Goal: Information Seeking & Learning: Learn about a topic

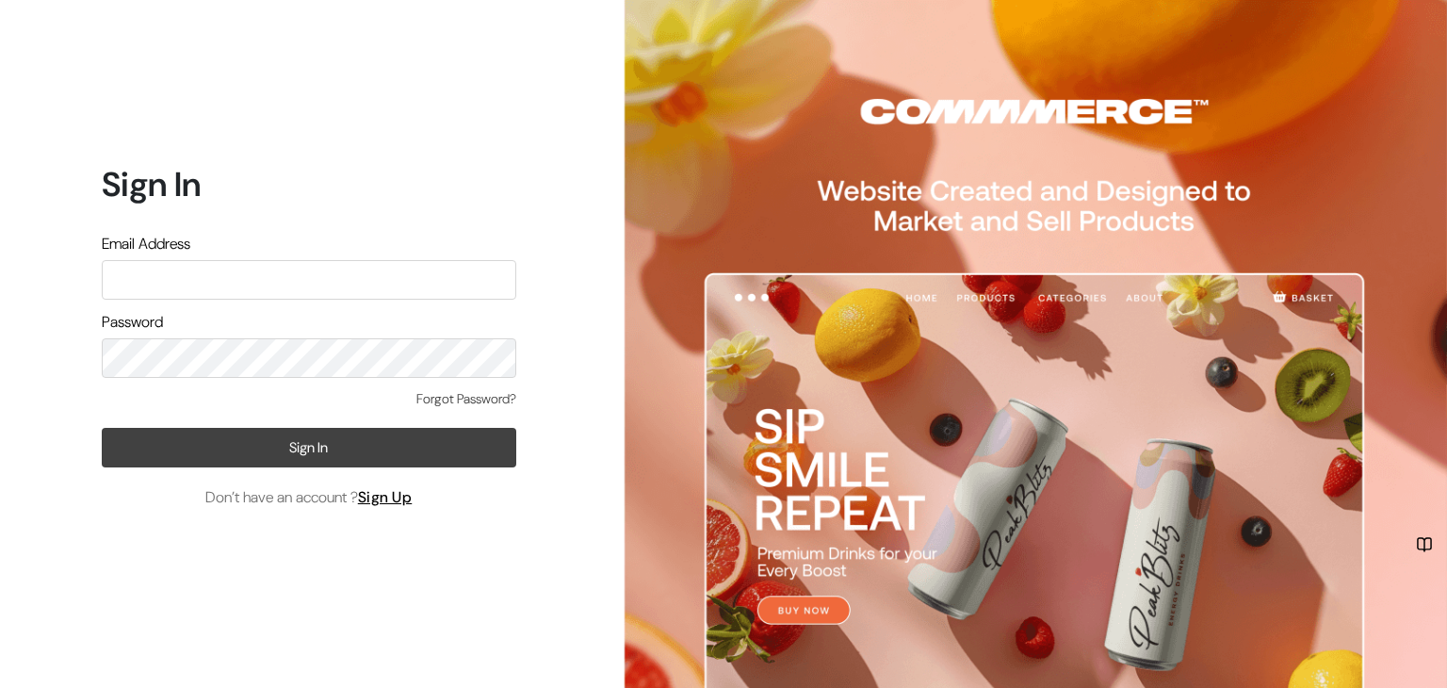
type input "hashmishaiz786@gmail.com"
click at [345, 452] on button "Sign In" at bounding box center [309, 448] width 414 height 40
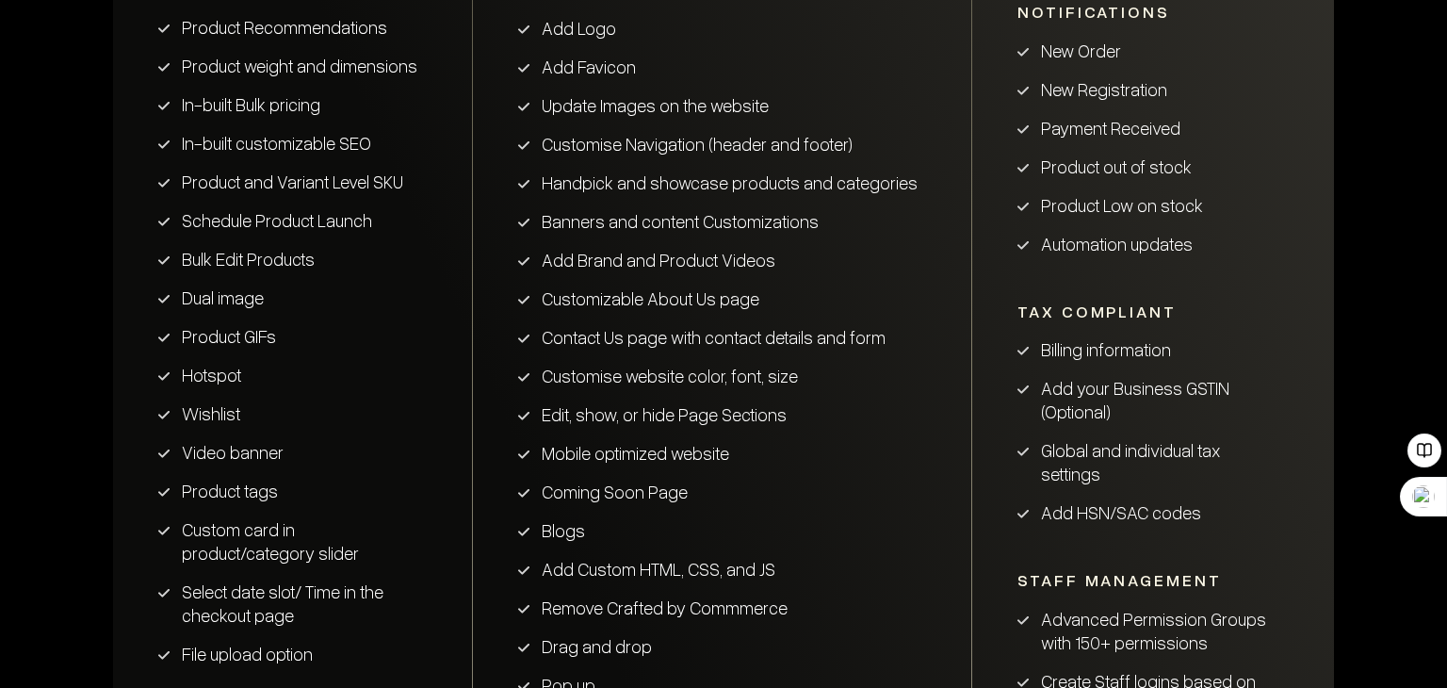
scroll to position [1886, 0]
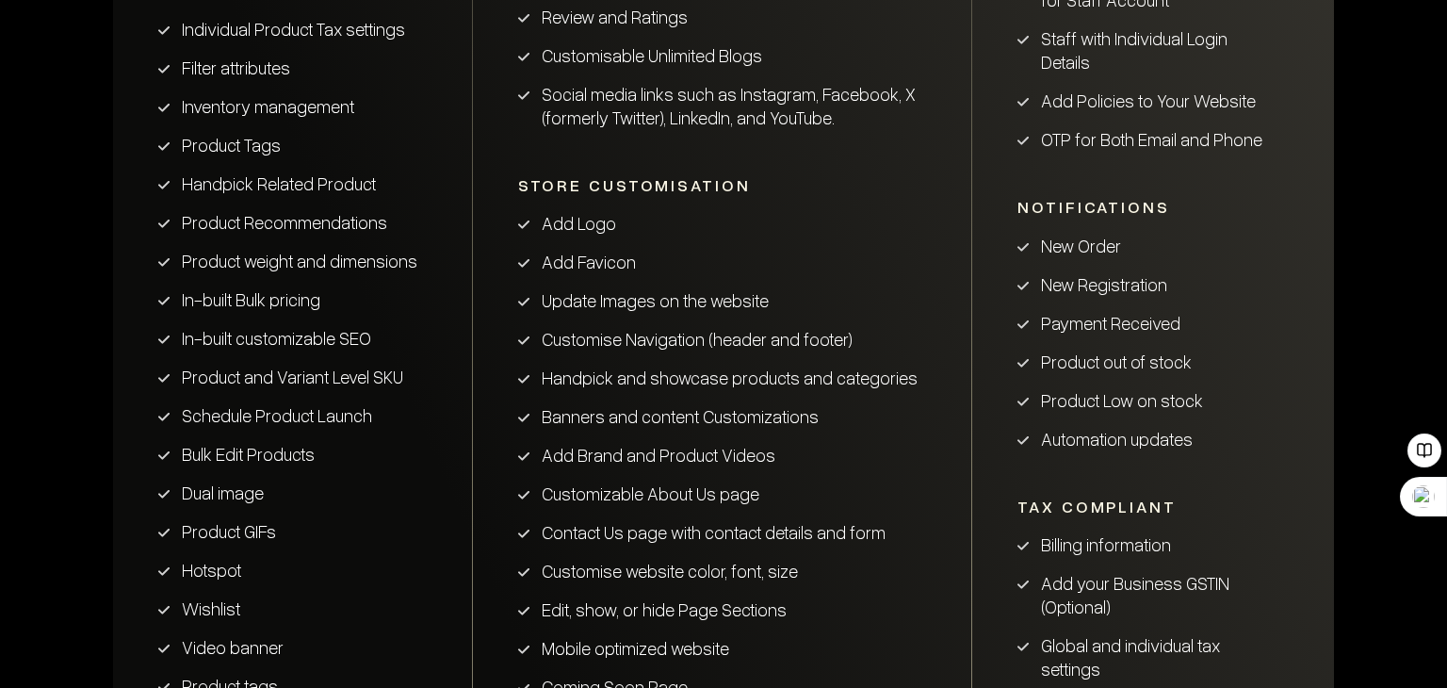
scroll to position [1696, 0]
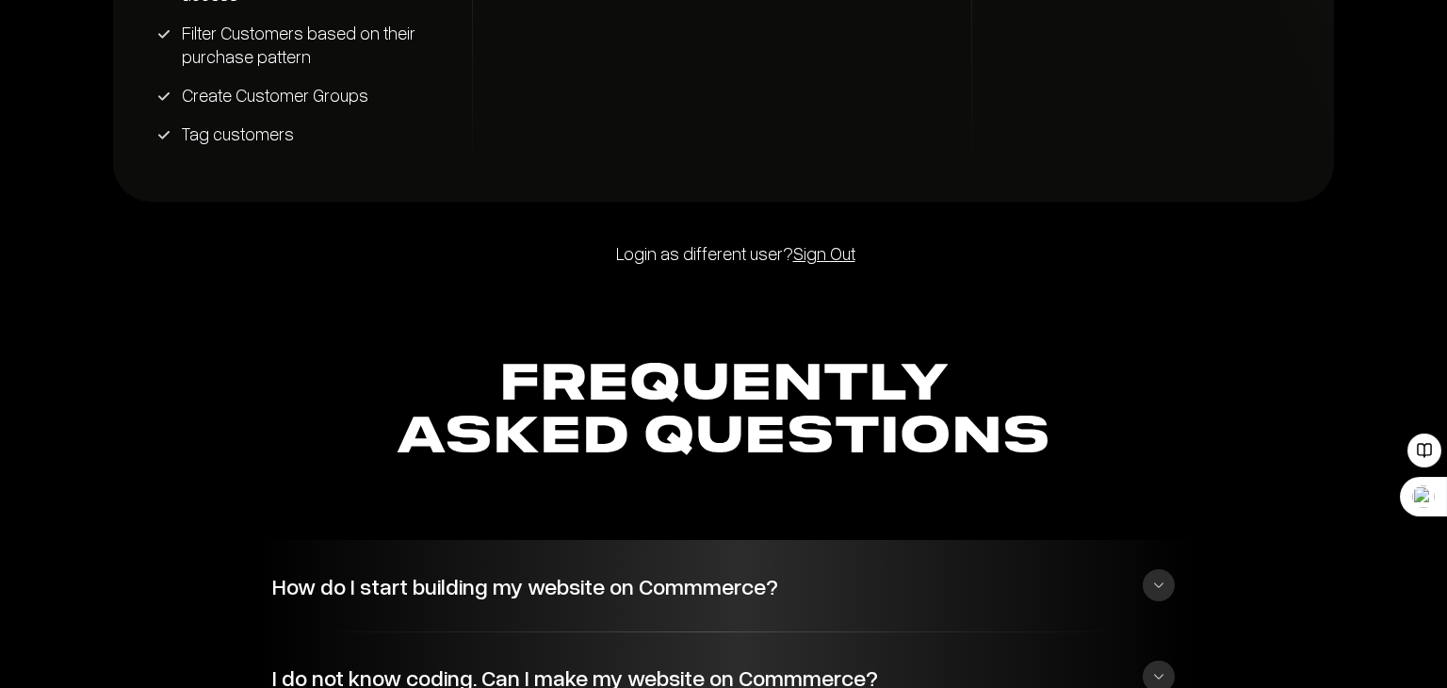
scroll to position [3956, 0]
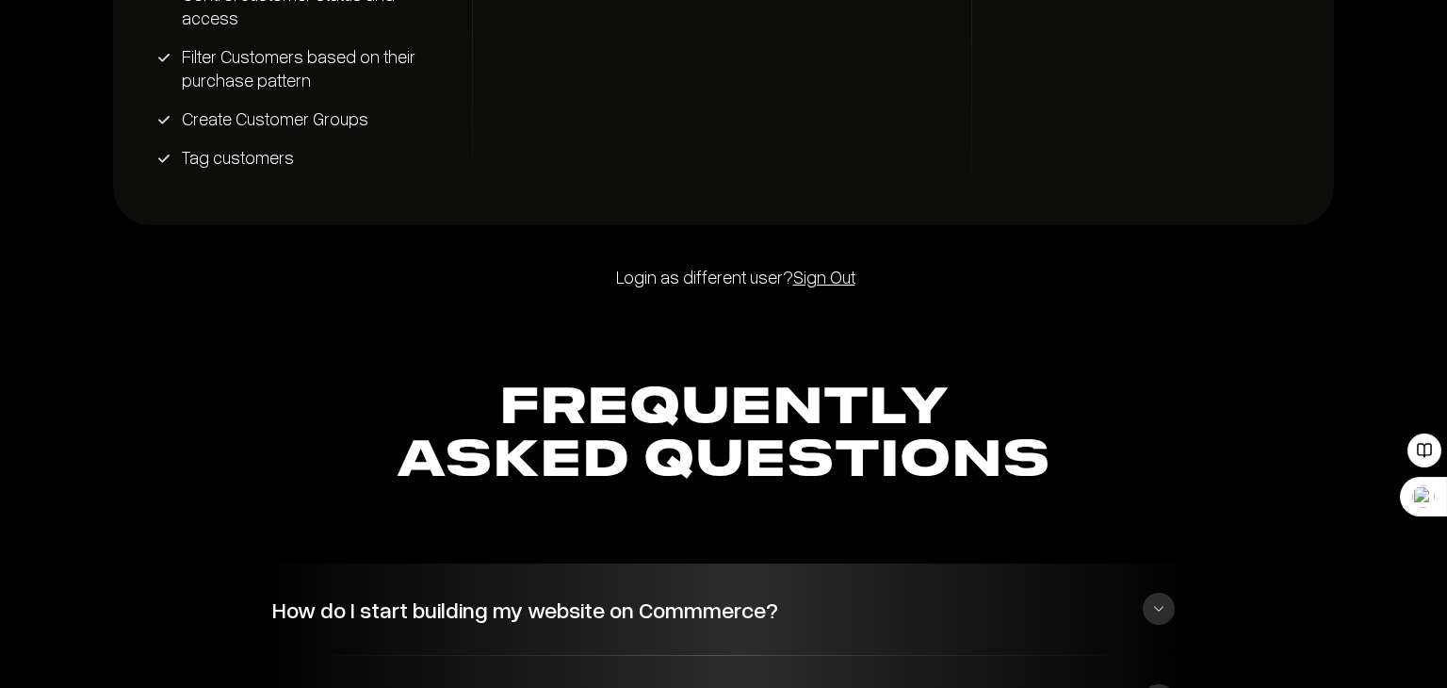
click at [739, 287] on p "Login as different user? Sign Out" at bounding box center [723, 277] width 1447 height 24
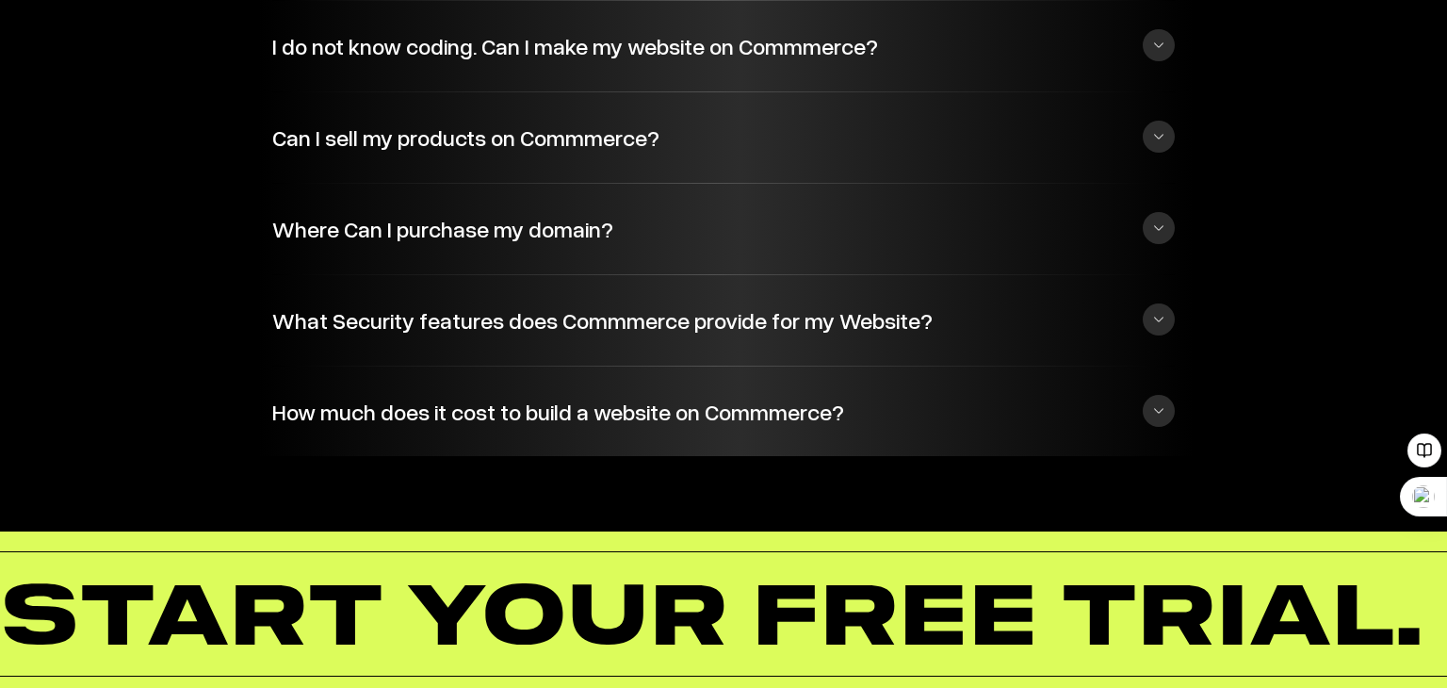
scroll to position [4618, 0]
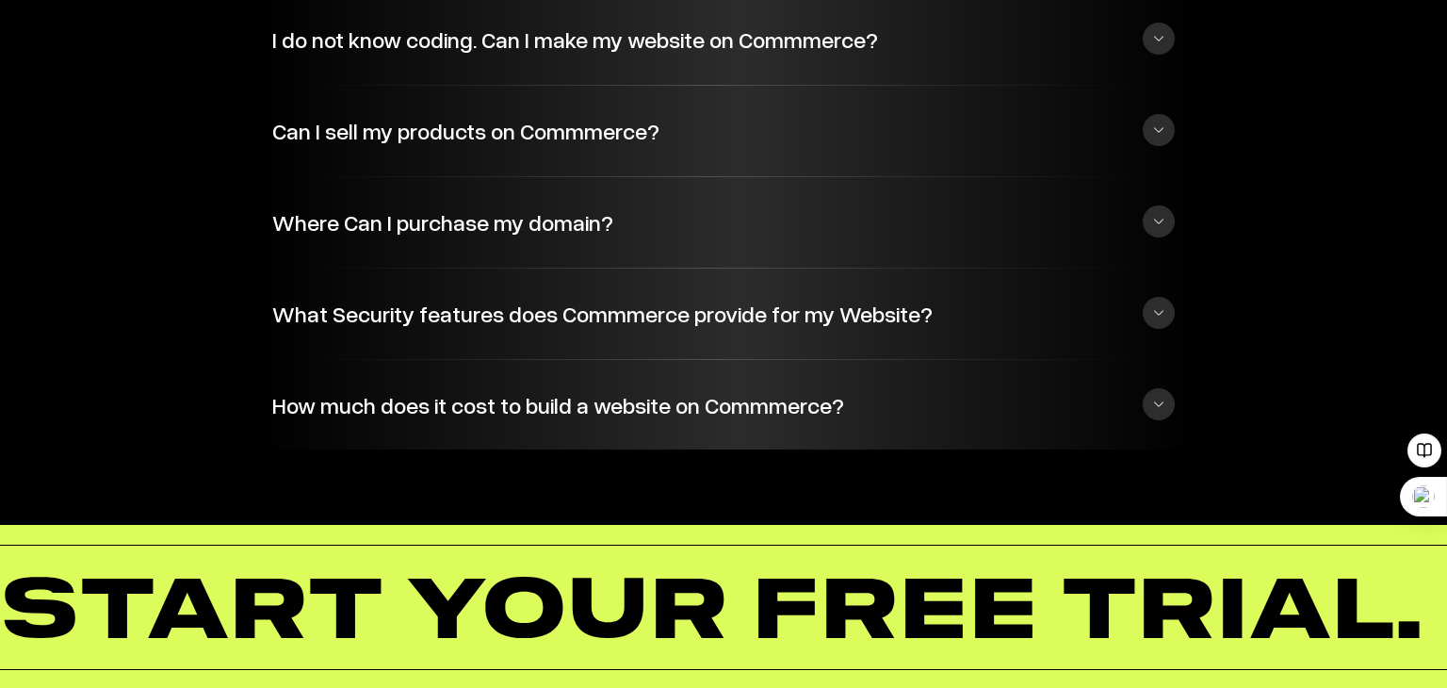
click at [788, 417] on button "How much does it cost to build a website on Commmerce?" at bounding box center [723, 404] width 902 height 51
